Goal: Navigation & Orientation: Find specific page/section

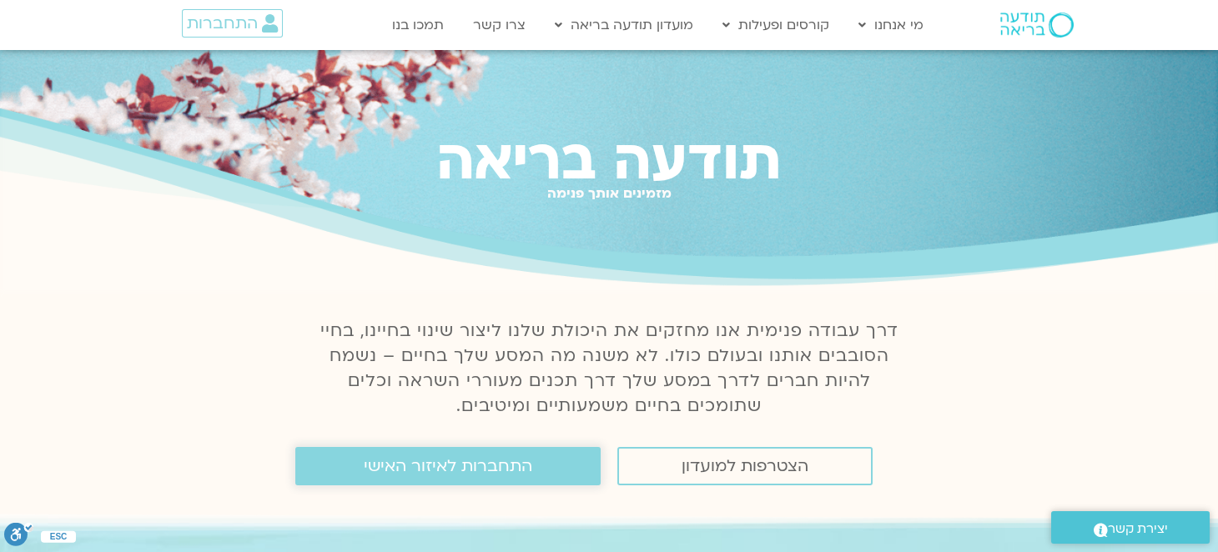
click at [530, 464] on span "התחברות לאיזור האישי" at bounding box center [448, 466] width 168 height 18
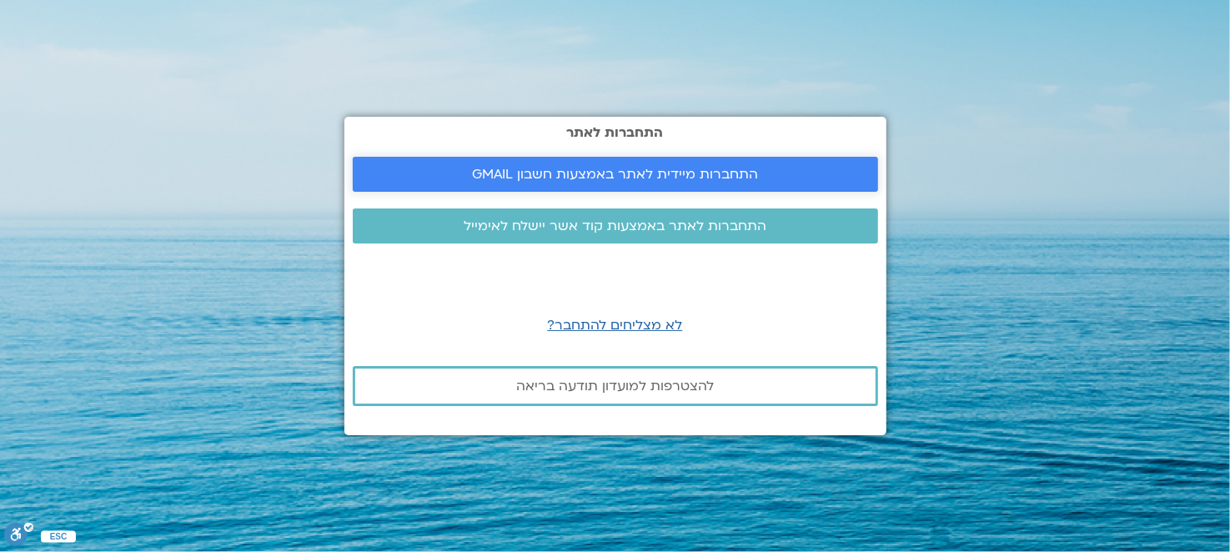
click at [681, 175] on span "התחברות מיידית לאתר באמצעות חשבון GMAIL" at bounding box center [615, 174] width 286 height 15
